Goal: Find specific page/section: Find specific page/section

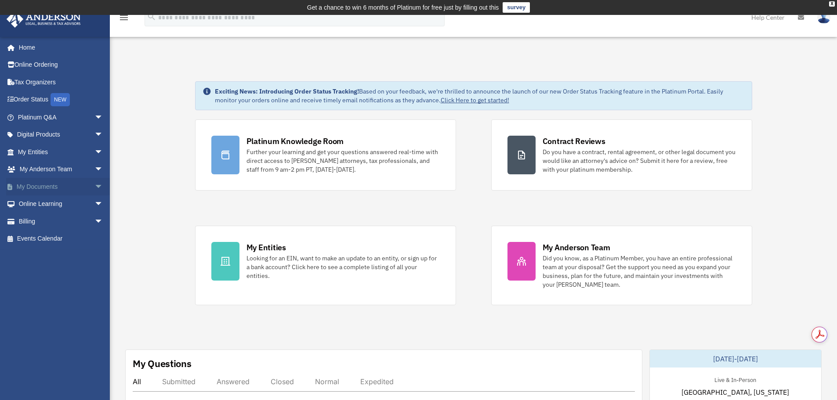
click at [48, 184] on link "My Documents arrow_drop_down" at bounding box center [61, 187] width 110 height 18
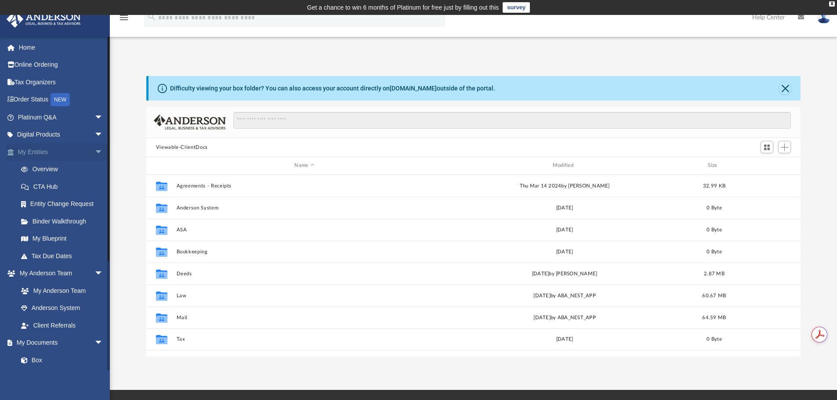
scroll to position [193, 648]
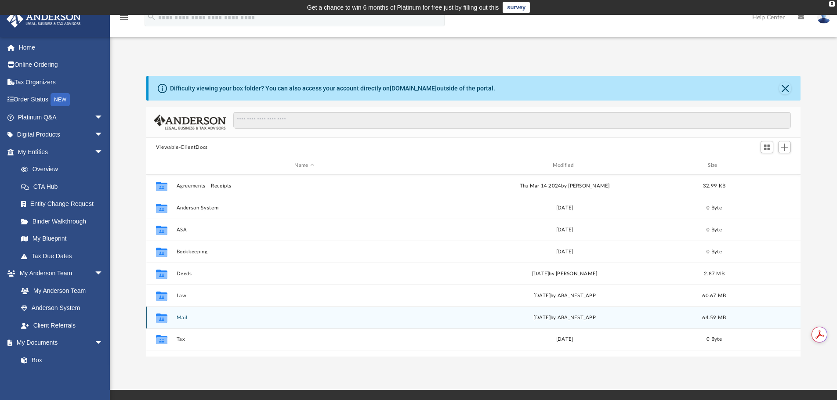
click at [180, 313] on div "Collaborated Folder Mail [DATE] by ABA_NEST_APP 64.59 MB" at bounding box center [473, 318] width 655 height 22
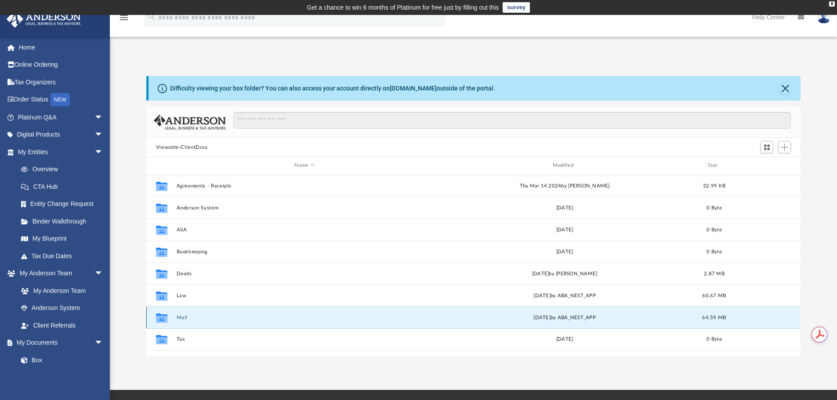
click at [179, 318] on button "Mail" at bounding box center [304, 318] width 256 height 6
click at [183, 317] on button "Mail" at bounding box center [304, 318] width 256 height 6
